Goal: Task Accomplishment & Management: Use online tool/utility

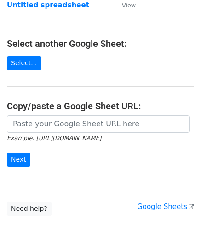
scroll to position [92, 0]
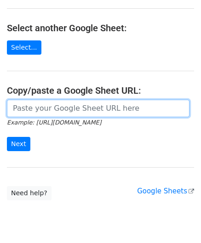
click at [61, 112] on input "url" at bounding box center [98, 108] width 183 height 17
paste input "[URL][DOMAIN_NAME]"
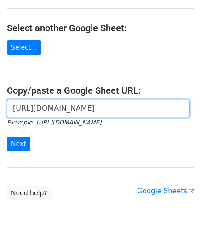
scroll to position [0, 199]
type input "[URL][DOMAIN_NAME]"
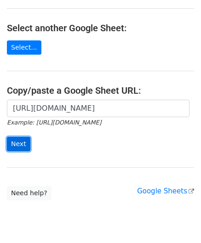
click at [19, 142] on input "Next" at bounding box center [18, 144] width 23 height 14
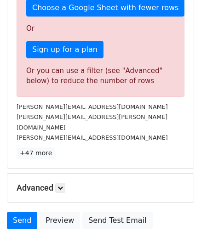
scroll to position [311, 0]
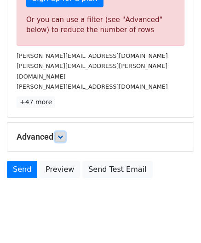
click at [63, 134] on icon at bounding box center [61, 137] width 6 height 6
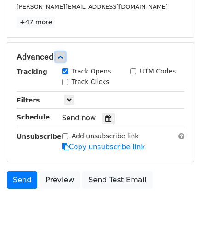
scroll to position [397, 0]
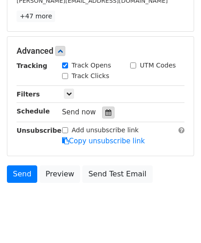
click at [105, 110] on icon at bounding box center [108, 113] width 6 height 6
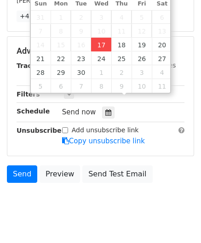
type input "[DATE] 12:00"
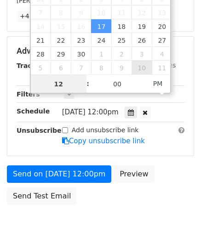
paste input "3"
type input "3"
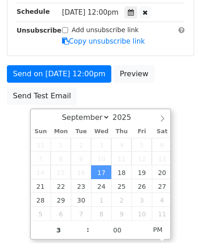
type input "2025-09-17 15:00"
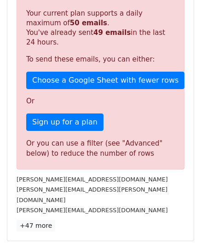
scroll to position [422, 0]
